Goal: Transaction & Acquisition: Purchase product/service

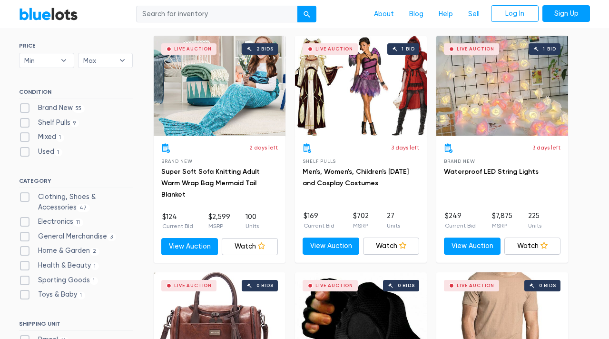
scroll to position [283, 0]
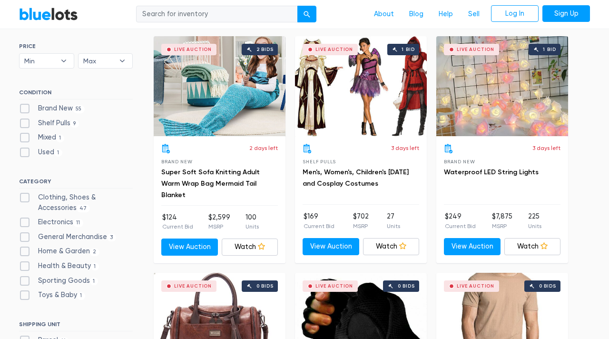
click at [51, 123] on label "Shelf Pulls 9" at bounding box center [49, 123] width 60 height 10
click at [25, 123] on Pulls"] "Shelf Pulls 9" at bounding box center [22, 121] width 6 height 6
checkbox Pulls"] "true"
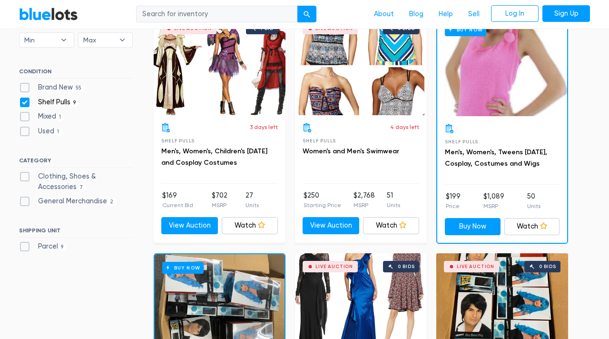
scroll to position [279, 0]
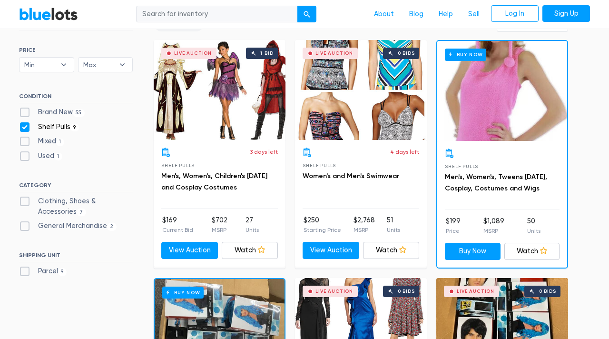
click at [45, 114] on label "Brand New 55" at bounding box center [52, 112] width 66 height 10
click at [25, 113] on New"] "Brand New 55" at bounding box center [22, 110] width 6 height 6
checkbox New"] "true"
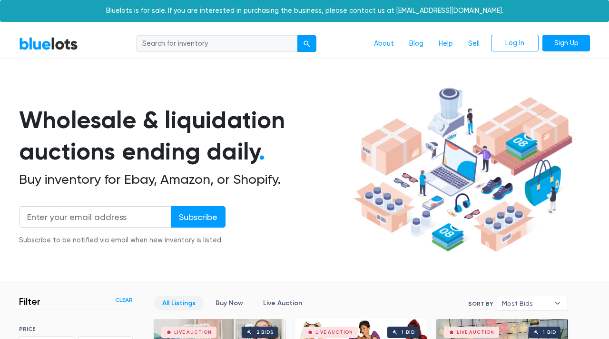
scroll to position [256, 0]
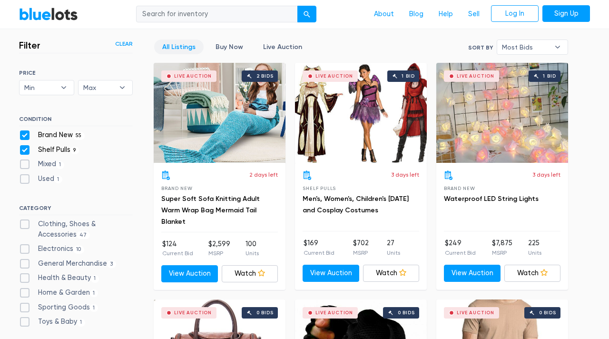
click at [23, 150] on label "Shelf Pulls 9" at bounding box center [49, 150] width 60 height 10
click at [23, 150] on Pulls"] "Shelf Pulls 9" at bounding box center [22, 148] width 6 height 6
checkbox Pulls"] "false"
